Goal: Task Accomplishment & Management: Manage account settings

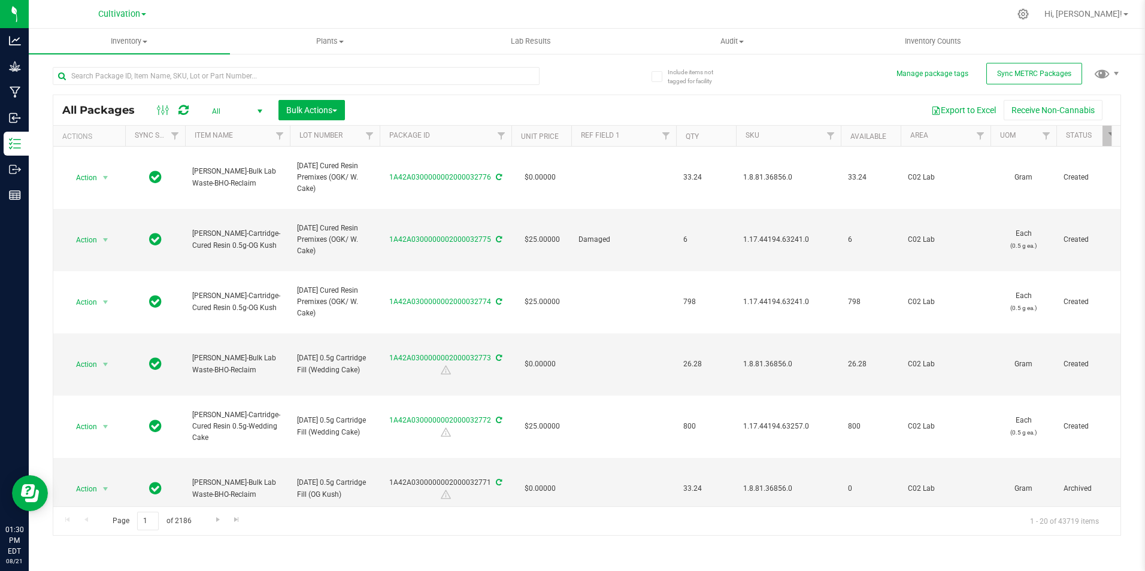
click at [142, 10] on link "Cultivation" at bounding box center [122, 13] width 48 height 11
click at [98, 75] on link "Retail" at bounding box center [122, 74] width 175 height 16
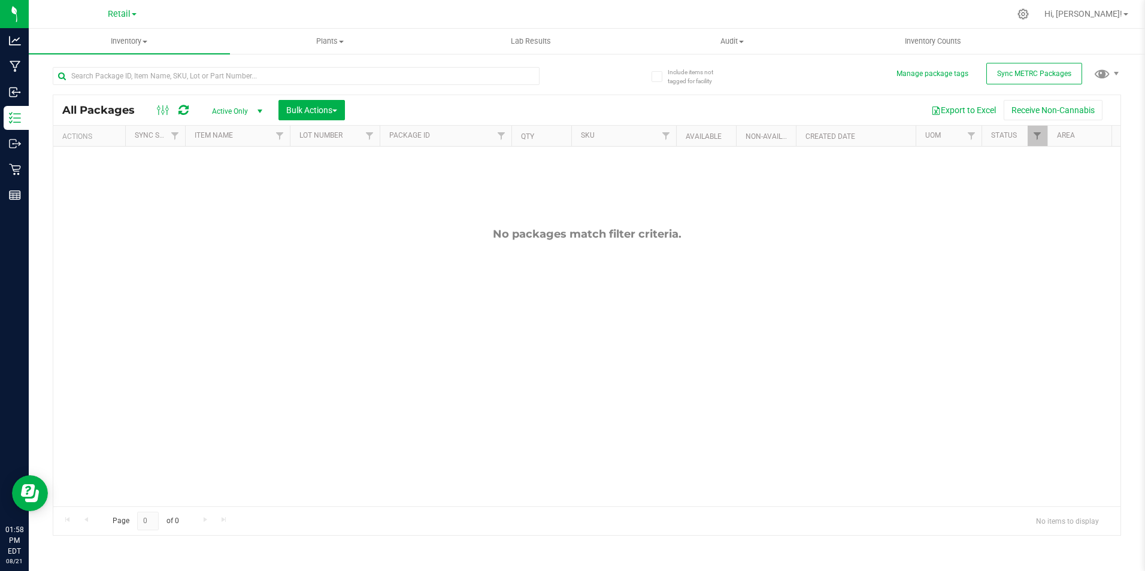
click at [238, 114] on span "Active Only" at bounding box center [235, 111] width 66 height 17
click at [232, 184] on li "All" at bounding box center [234, 184] width 65 height 18
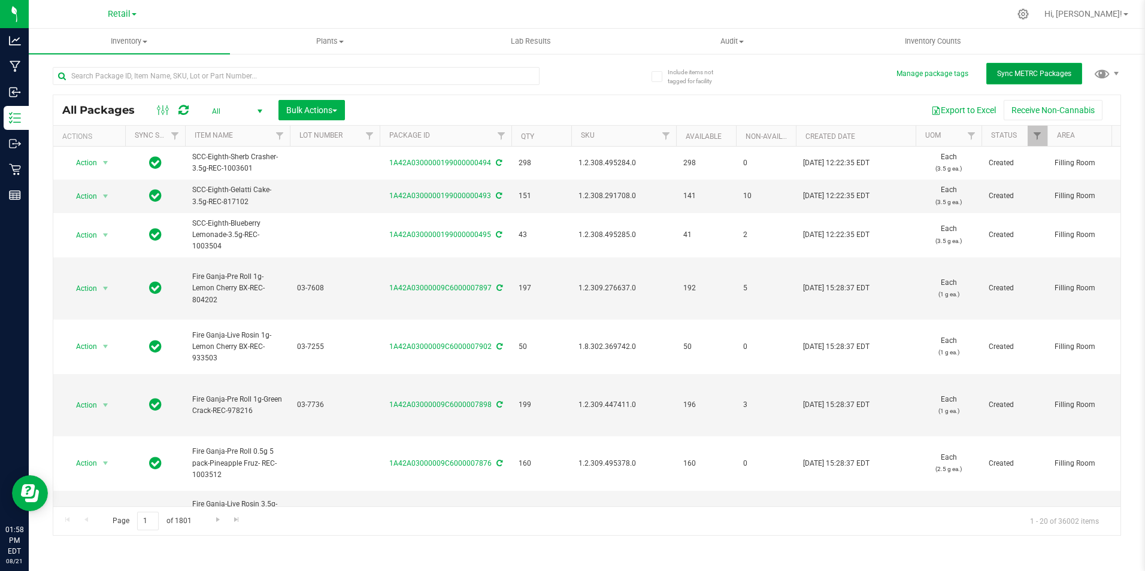
click at [1056, 81] on button "Sync METRC Packages" at bounding box center [1035, 74] width 96 height 22
drag, startPoint x: 311, startPoint y: 105, endPoint x: 334, endPoint y: 118, distance: 26.5
click at [311, 106] on span "Bulk Actions" at bounding box center [311, 110] width 51 height 10
click at [327, 228] on span "Lock/Unlock packages" at bounding box center [327, 225] width 82 height 10
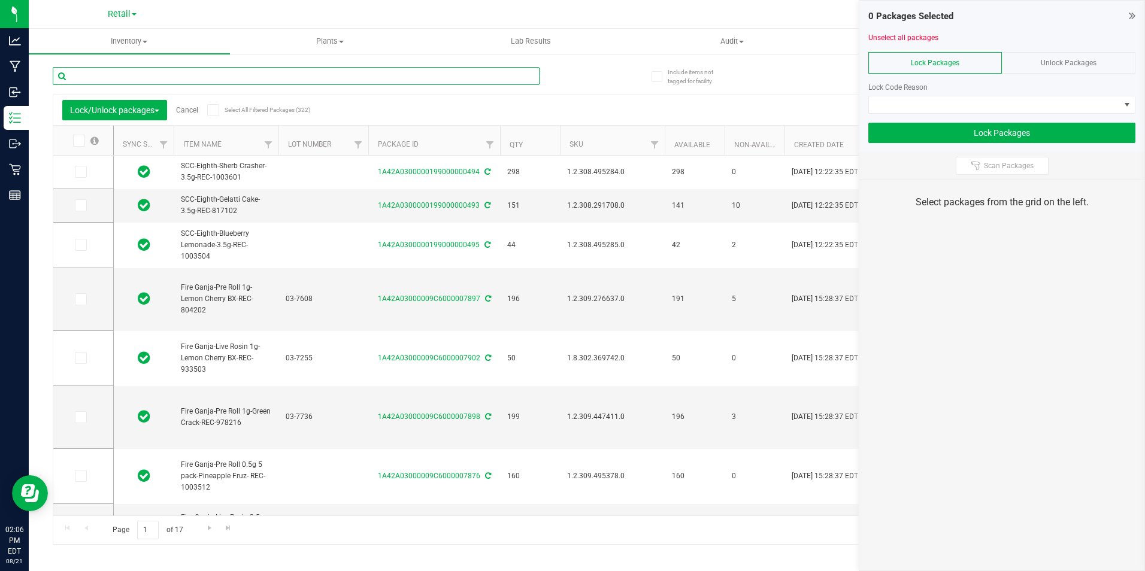
click at [174, 81] on input "text" at bounding box center [296, 76] width 487 height 18
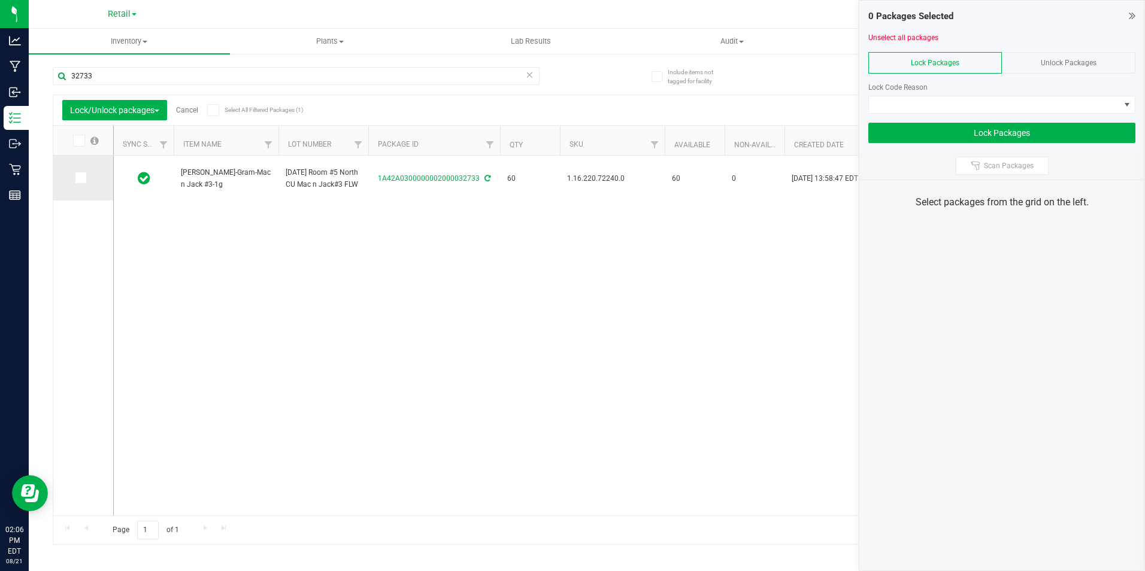
click at [81, 178] on icon at bounding box center [80, 178] width 8 height 0
click at [0, 0] on input "checkbox" at bounding box center [0, 0] width 0 height 0
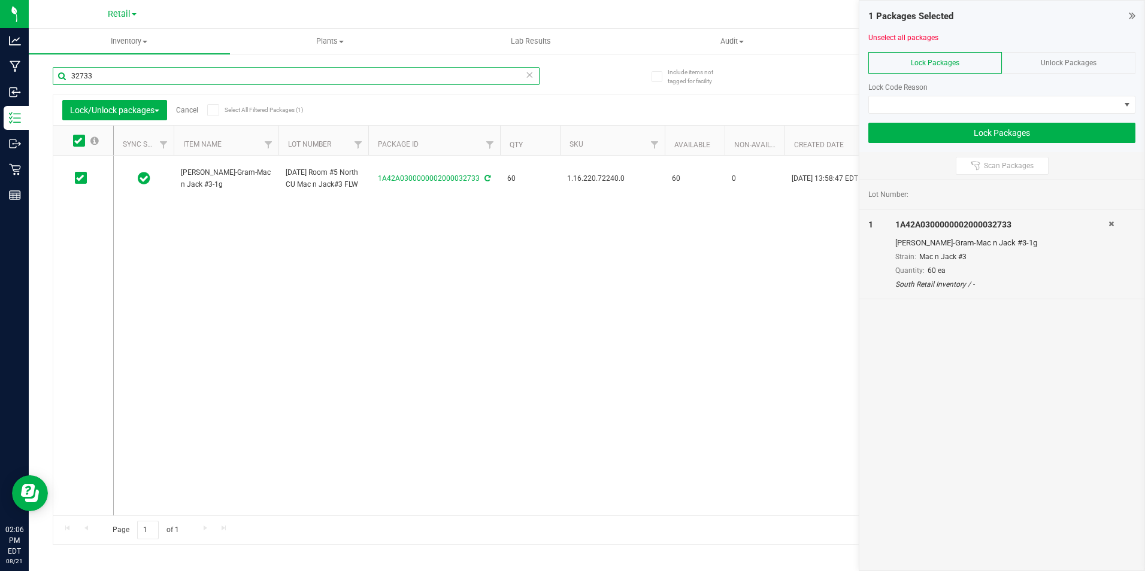
click at [176, 77] on input "32733" at bounding box center [296, 76] width 487 height 18
click at [77, 178] on icon at bounding box center [80, 178] width 8 height 0
click at [0, 0] on input "checkbox" at bounding box center [0, 0] width 0 height 0
click at [112, 75] on input "32734" at bounding box center [296, 76] width 487 height 18
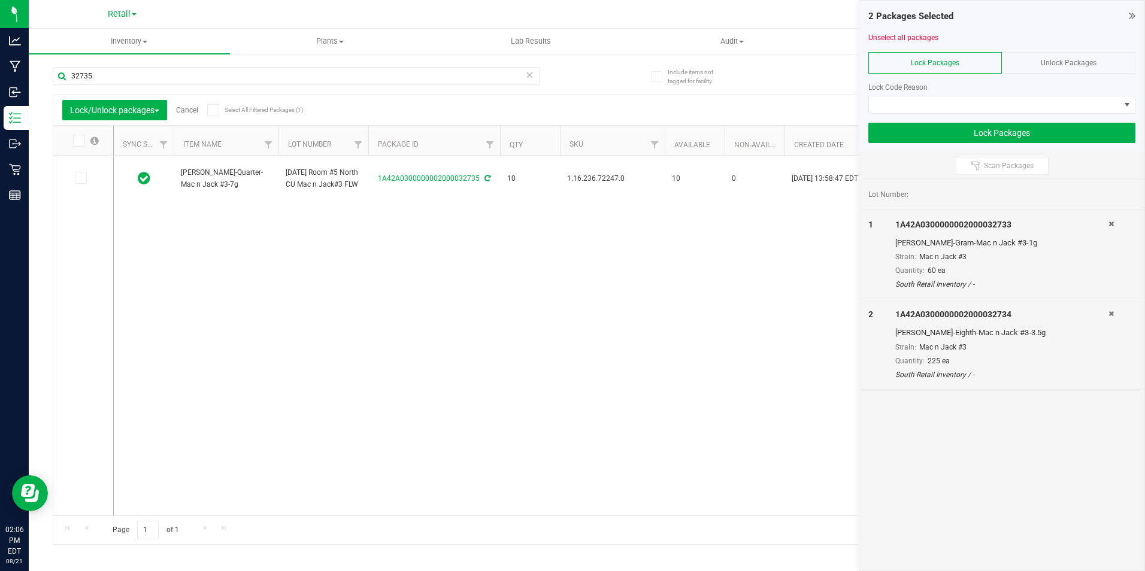
click at [84, 178] on span at bounding box center [81, 178] width 12 height 12
click at [0, 0] on input "checkbox" at bounding box center [0, 0] width 0 height 0
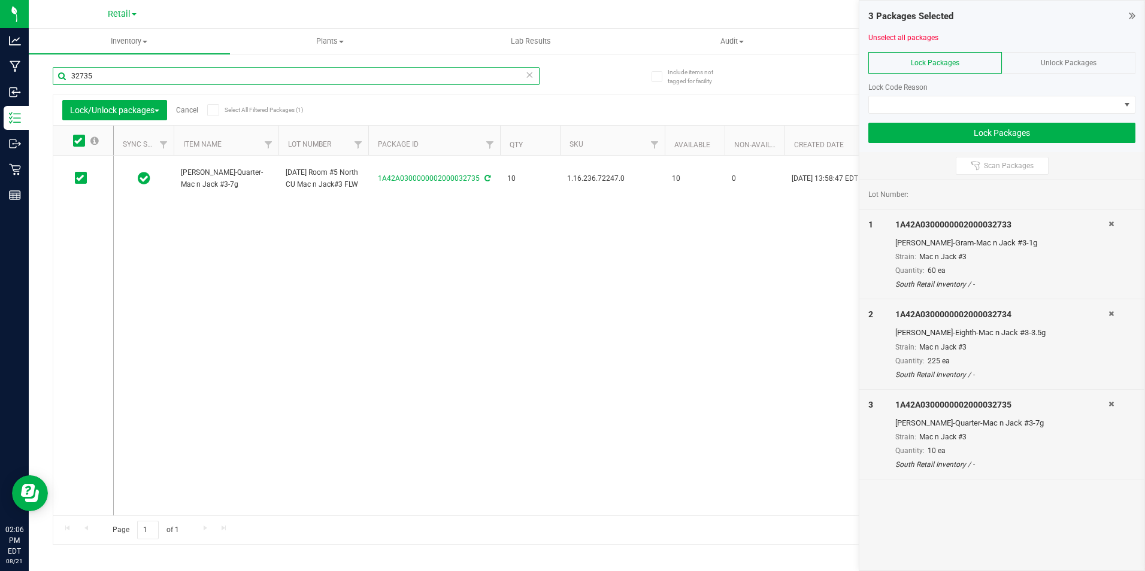
click at [103, 77] on input "32735" at bounding box center [296, 76] width 487 height 18
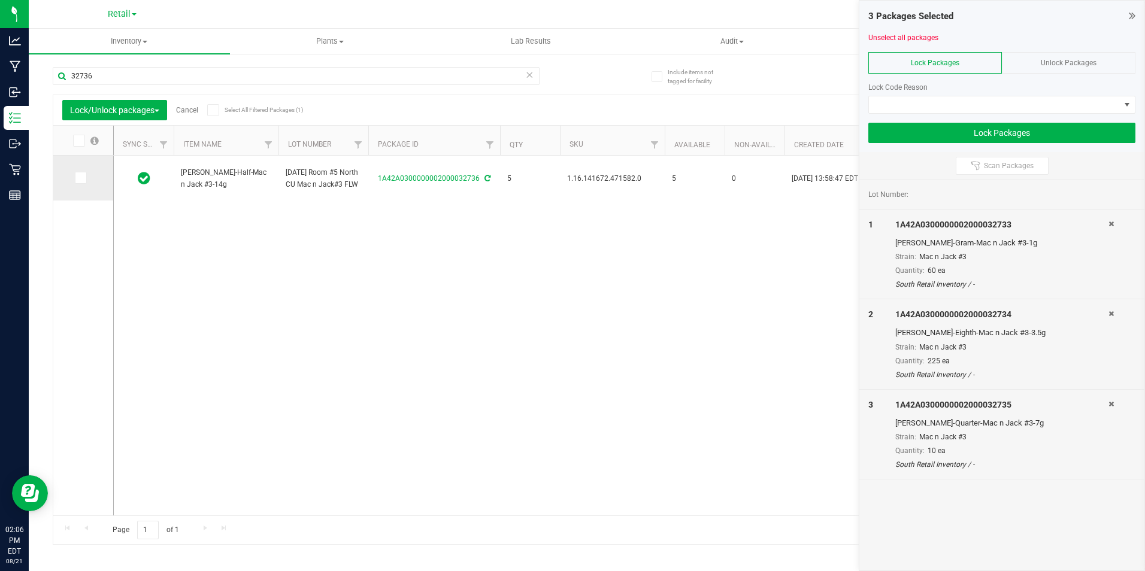
click at [81, 178] on icon at bounding box center [80, 178] width 8 height 0
click at [0, 0] on input "checkbox" at bounding box center [0, 0] width 0 height 0
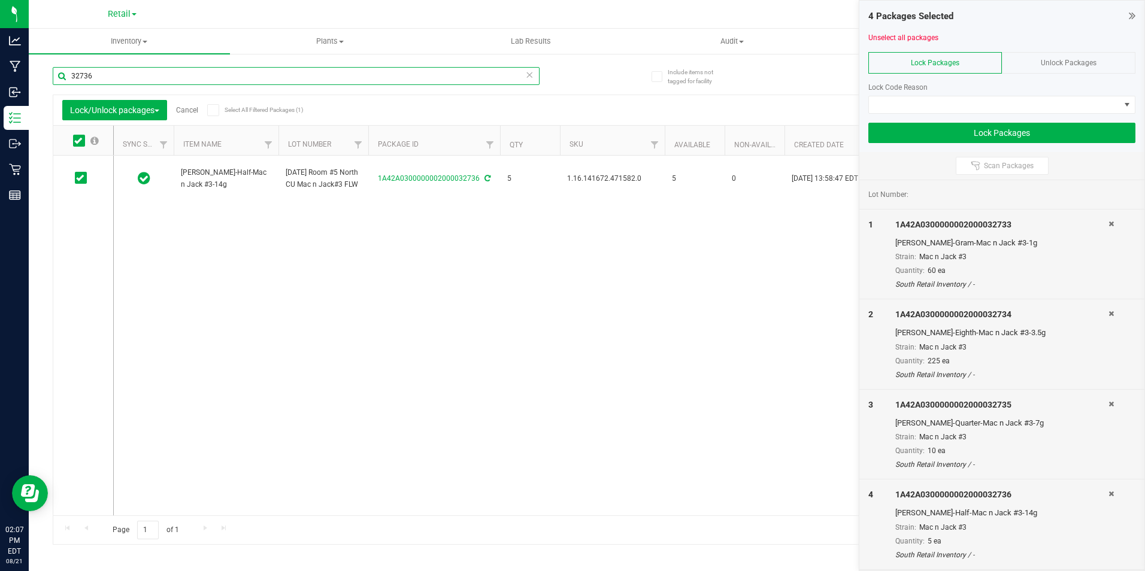
click at [102, 76] on input "32736" at bounding box center [296, 76] width 487 height 18
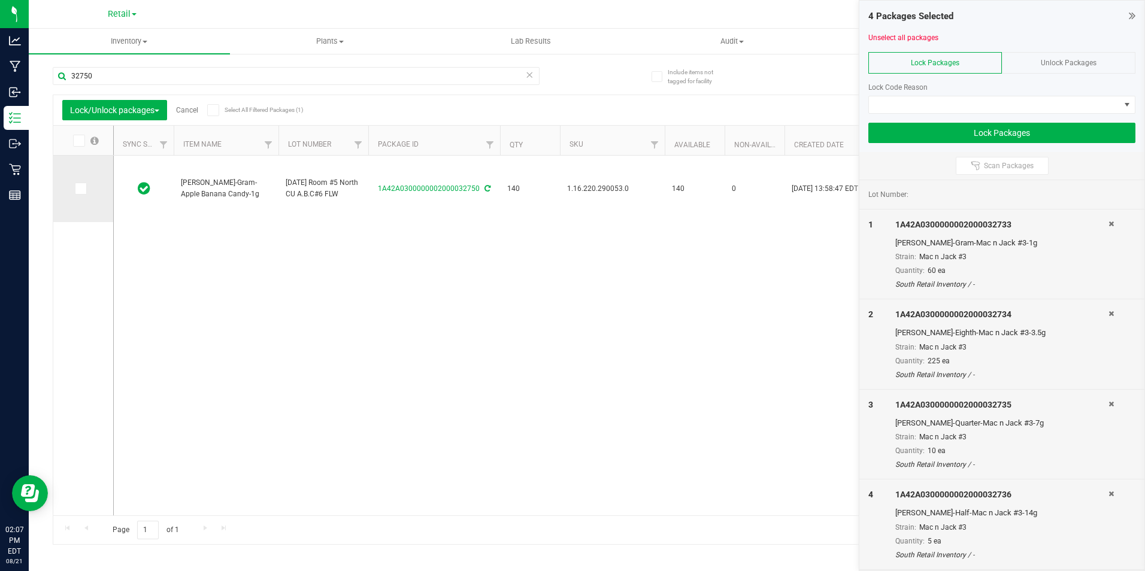
click at [79, 189] on icon at bounding box center [80, 189] width 8 height 0
click at [0, 0] on input "checkbox" at bounding box center [0, 0] width 0 height 0
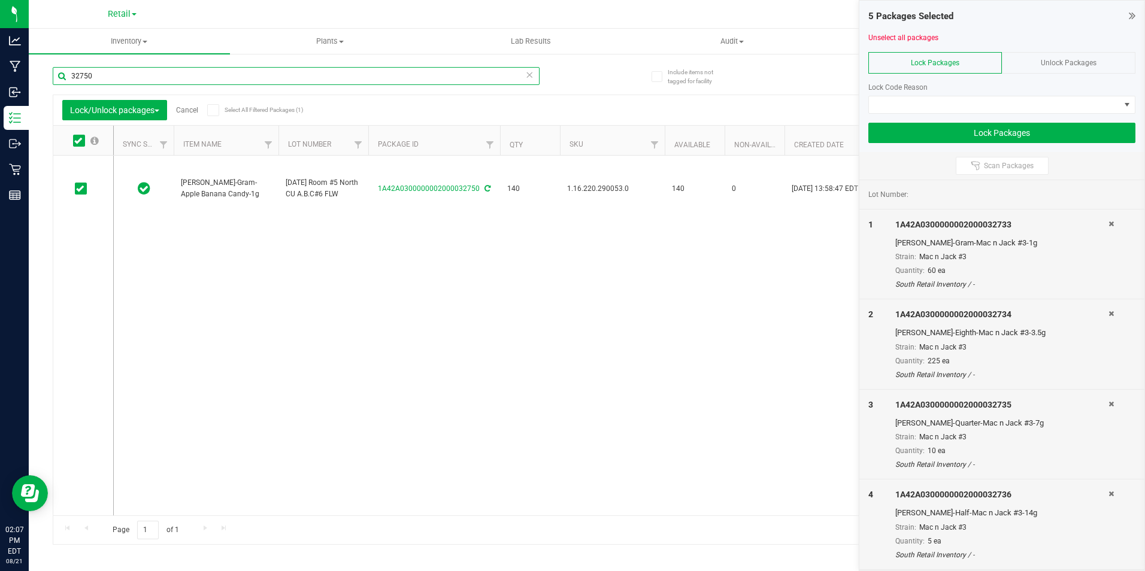
click at [92, 72] on input "32750" at bounding box center [296, 76] width 487 height 18
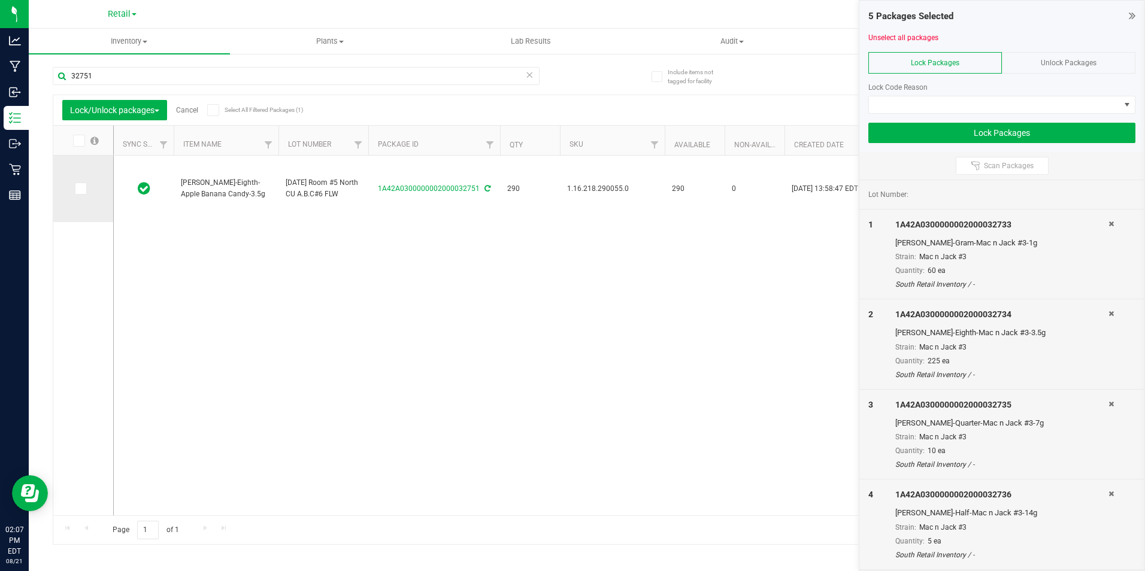
click at [75, 187] on span at bounding box center [81, 189] width 12 height 12
click at [0, 0] on input "checkbox" at bounding box center [0, 0] width 0 height 0
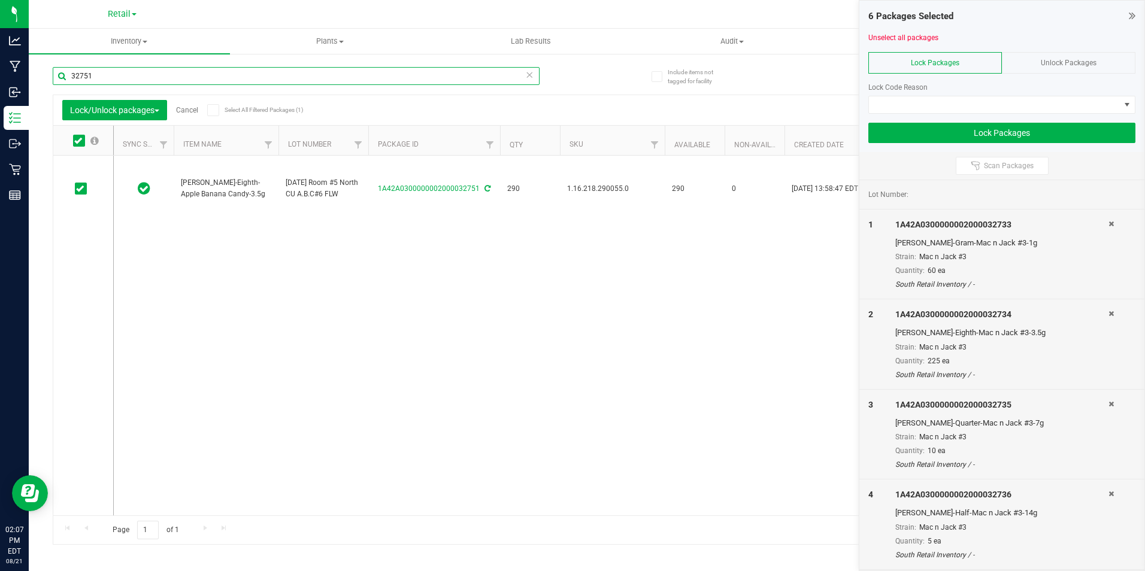
click at [122, 74] on input "32751" at bounding box center [296, 76] width 487 height 18
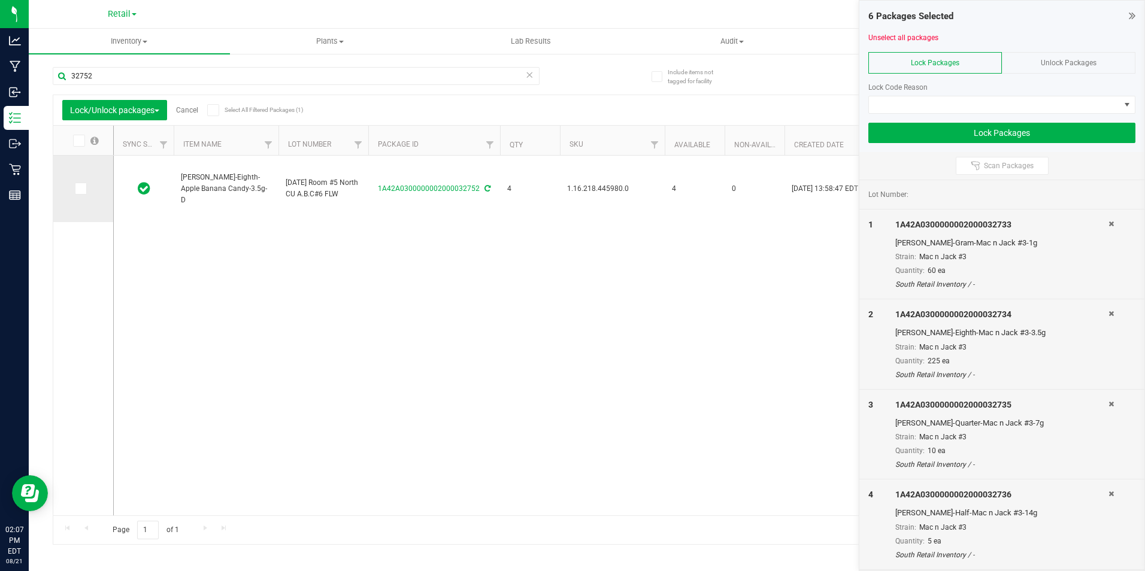
click at [78, 183] on td at bounding box center [83, 189] width 60 height 66
click at [78, 183] on span at bounding box center [81, 189] width 12 height 12
click at [0, 0] on input "checkbox" at bounding box center [0, 0] width 0 height 0
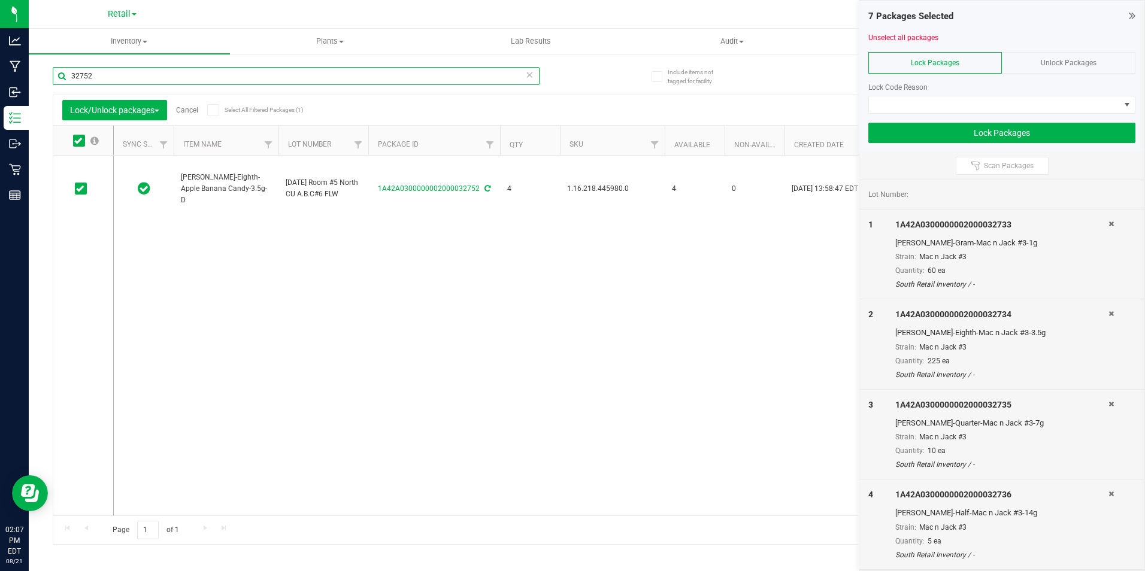
click at [118, 75] on input "32752" at bounding box center [296, 76] width 487 height 18
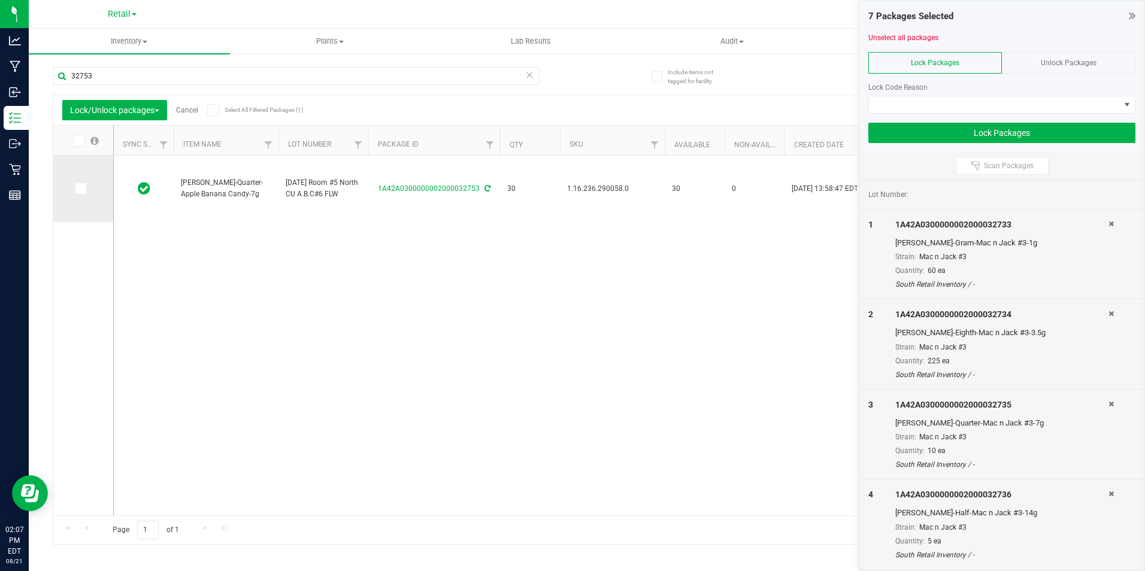
click at [81, 189] on icon at bounding box center [80, 189] width 8 height 0
click at [0, 0] on input "checkbox" at bounding box center [0, 0] width 0 height 0
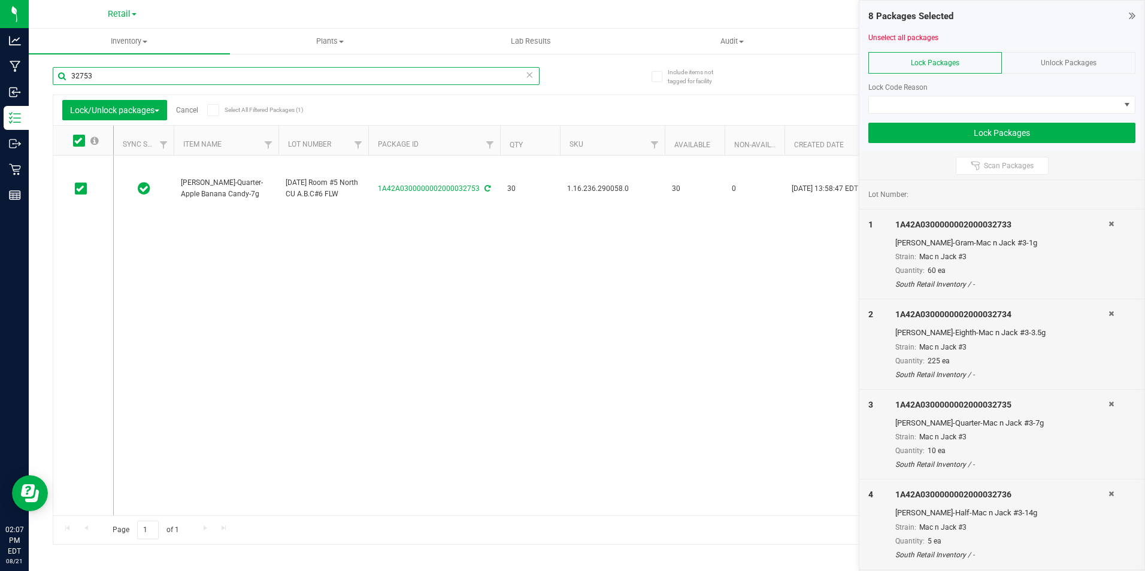
click at [113, 75] on input "32753" at bounding box center [296, 76] width 487 height 18
type input "32754"
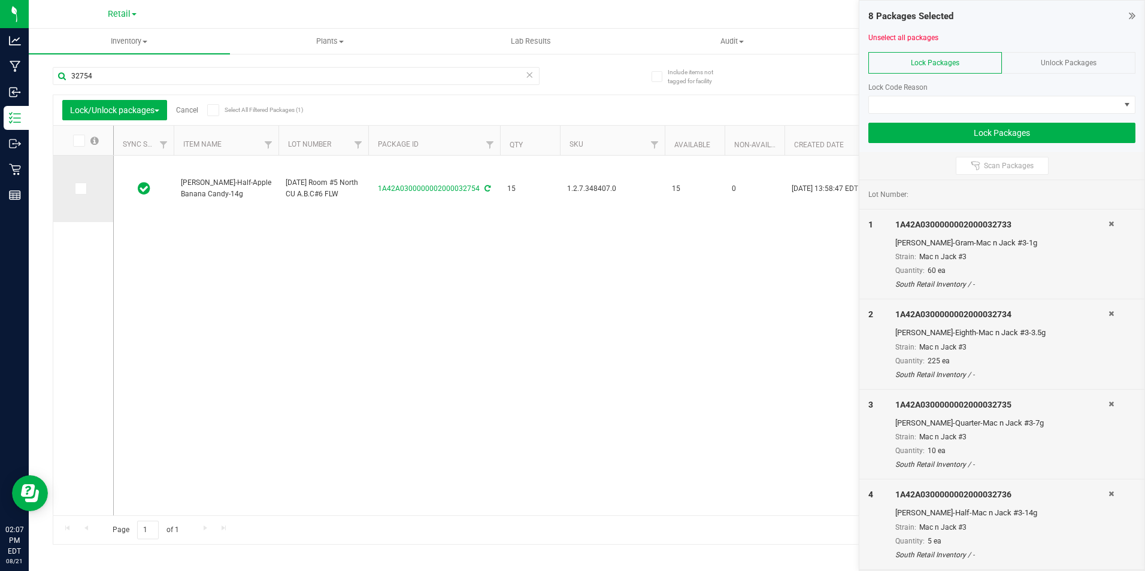
click at [77, 189] on icon at bounding box center [80, 189] width 8 height 0
click at [0, 0] on input "checkbox" at bounding box center [0, 0] width 0 height 0
click at [987, 112] on span at bounding box center [994, 104] width 251 height 17
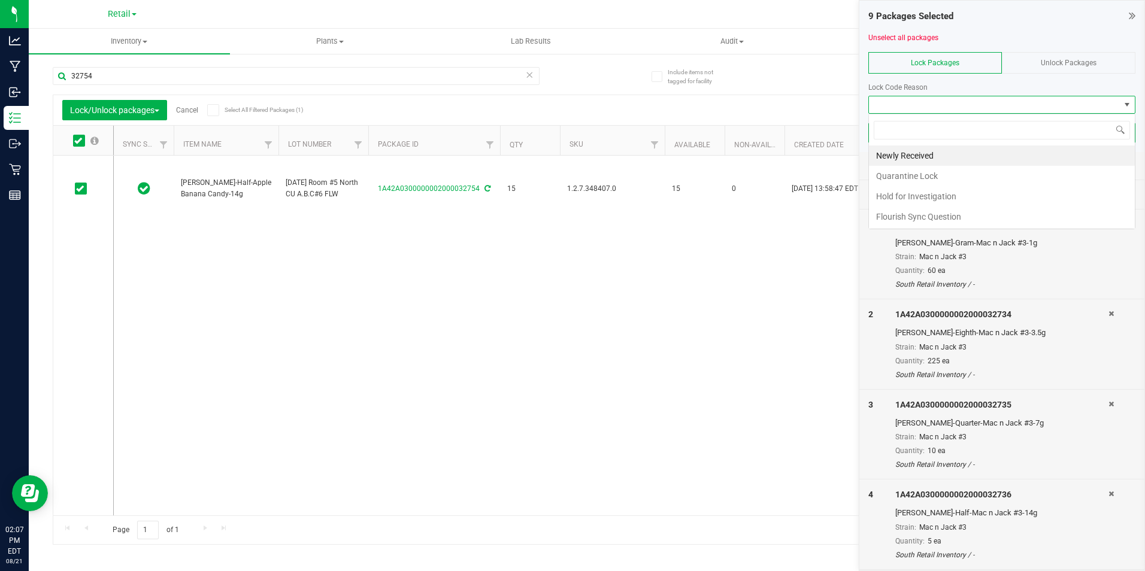
scroll to position [18, 267]
click at [961, 155] on li "Newly Received" at bounding box center [1002, 156] width 266 height 20
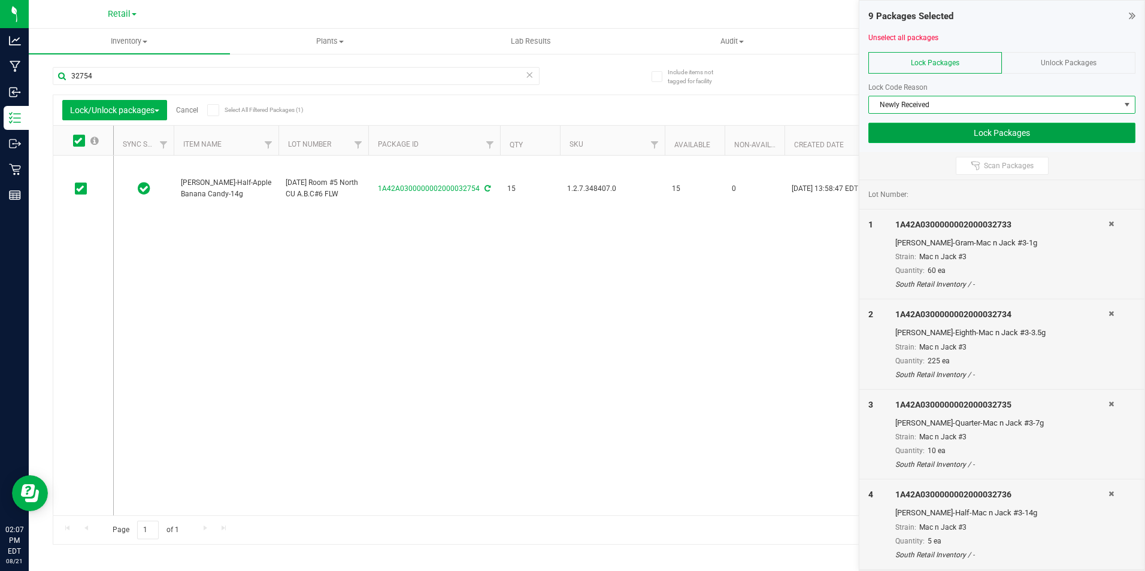
click at [1014, 132] on button "Lock Packages" at bounding box center [1002, 133] width 267 height 20
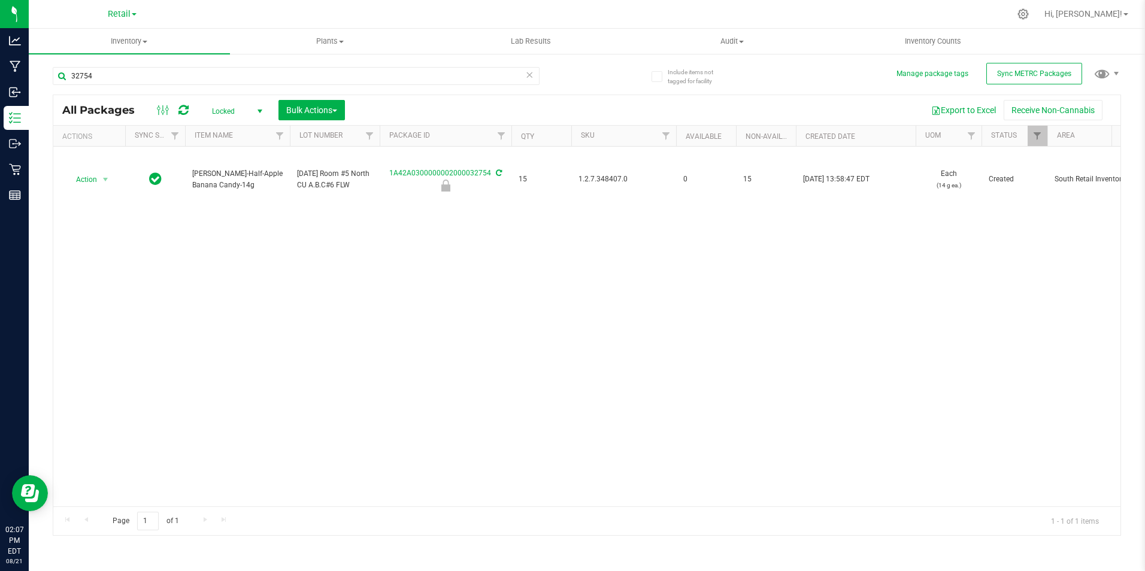
click at [259, 110] on span "select" at bounding box center [260, 112] width 10 height 10
click at [243, 180] on li "All" at bounding box center [234, 184] width 65 height 18
